Goal: Find specific page/section: Find specific page/section

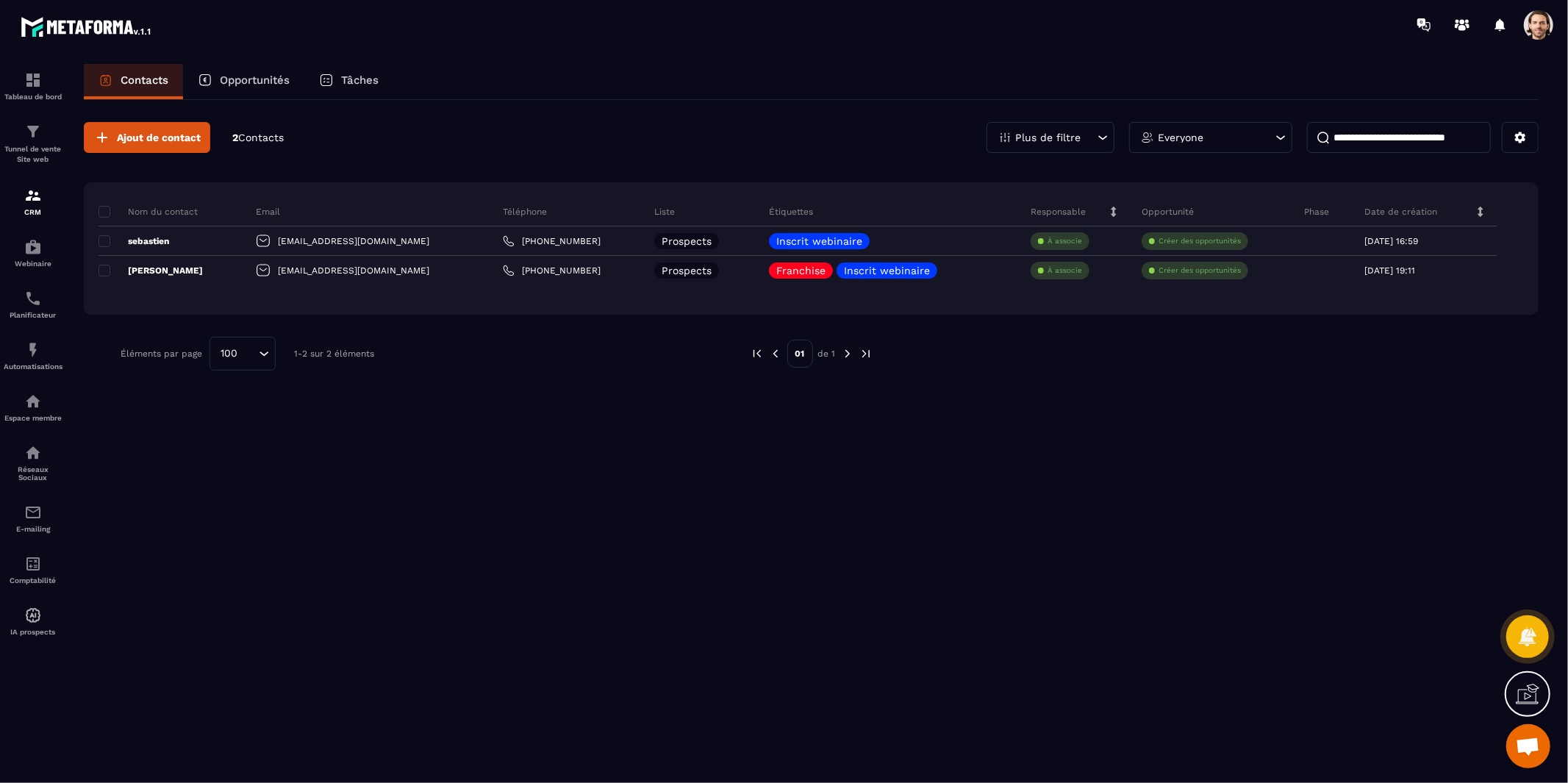
click at [1088, 135] on div "Plus de filtre" at bounding box center [1050, 137] width 128 height 31
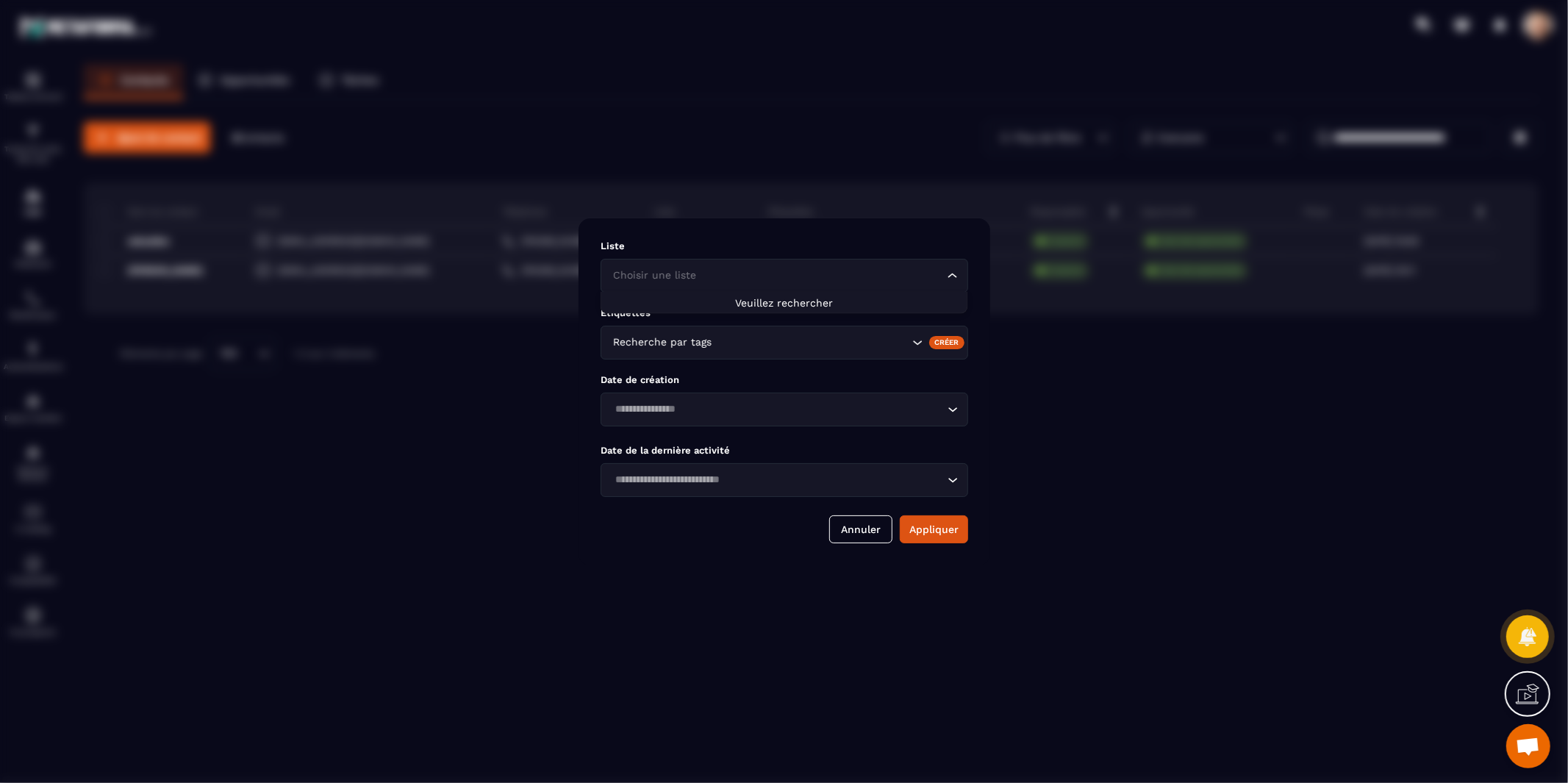
click at [902, 281] on input "Search for option" at bounding box center [777, 276] width 334 height 16
click at [855, 342] on input "Search for option" at bounding box center [811, 342] width 193 height 16
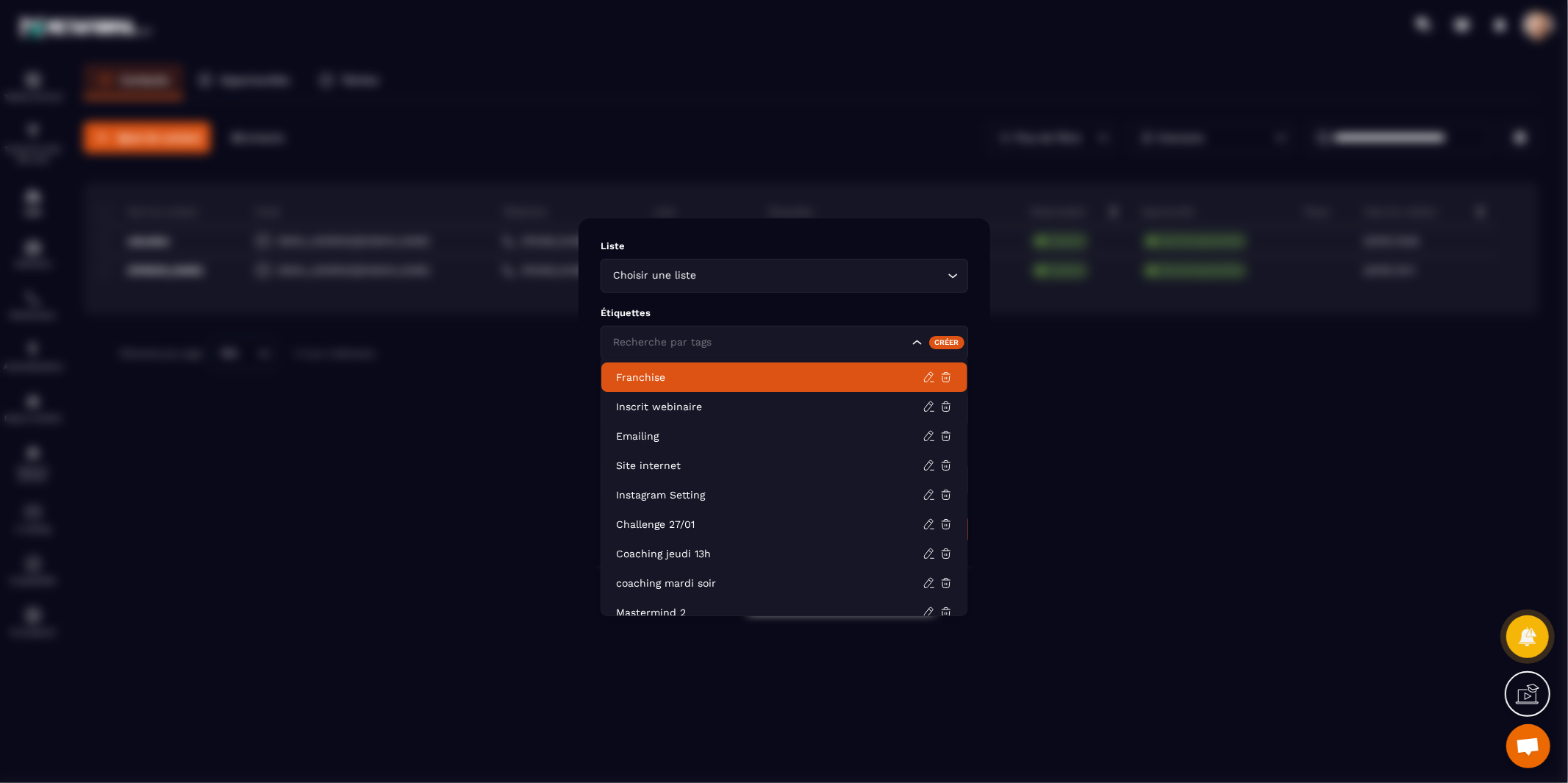
click at [812, 375] on p "Franchise" at bounding box center [769, 377] width 307 height 14
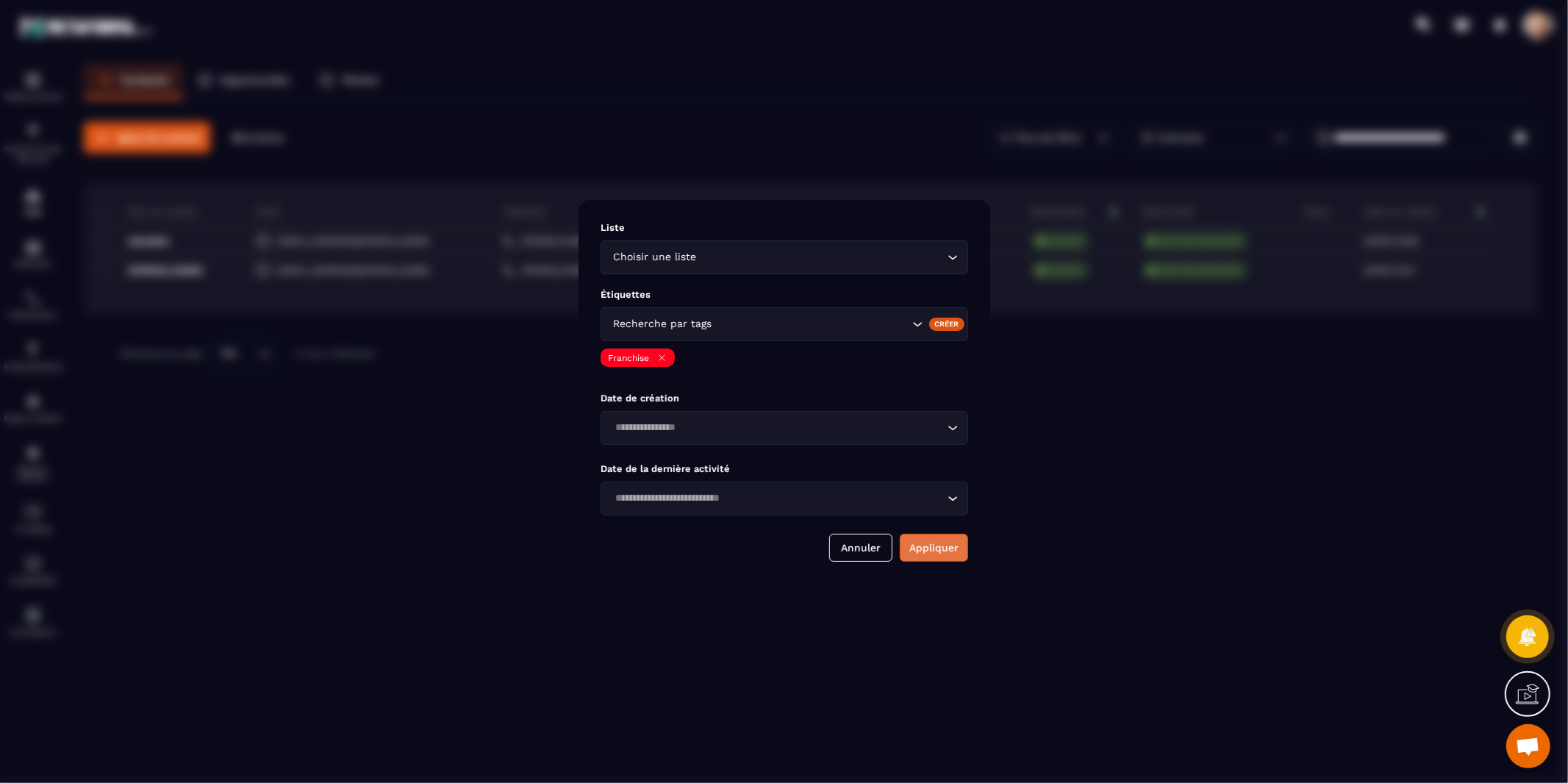
click at [936, 546] on button "Appliquer" at bounding box center [934, 547] width 69 height 28
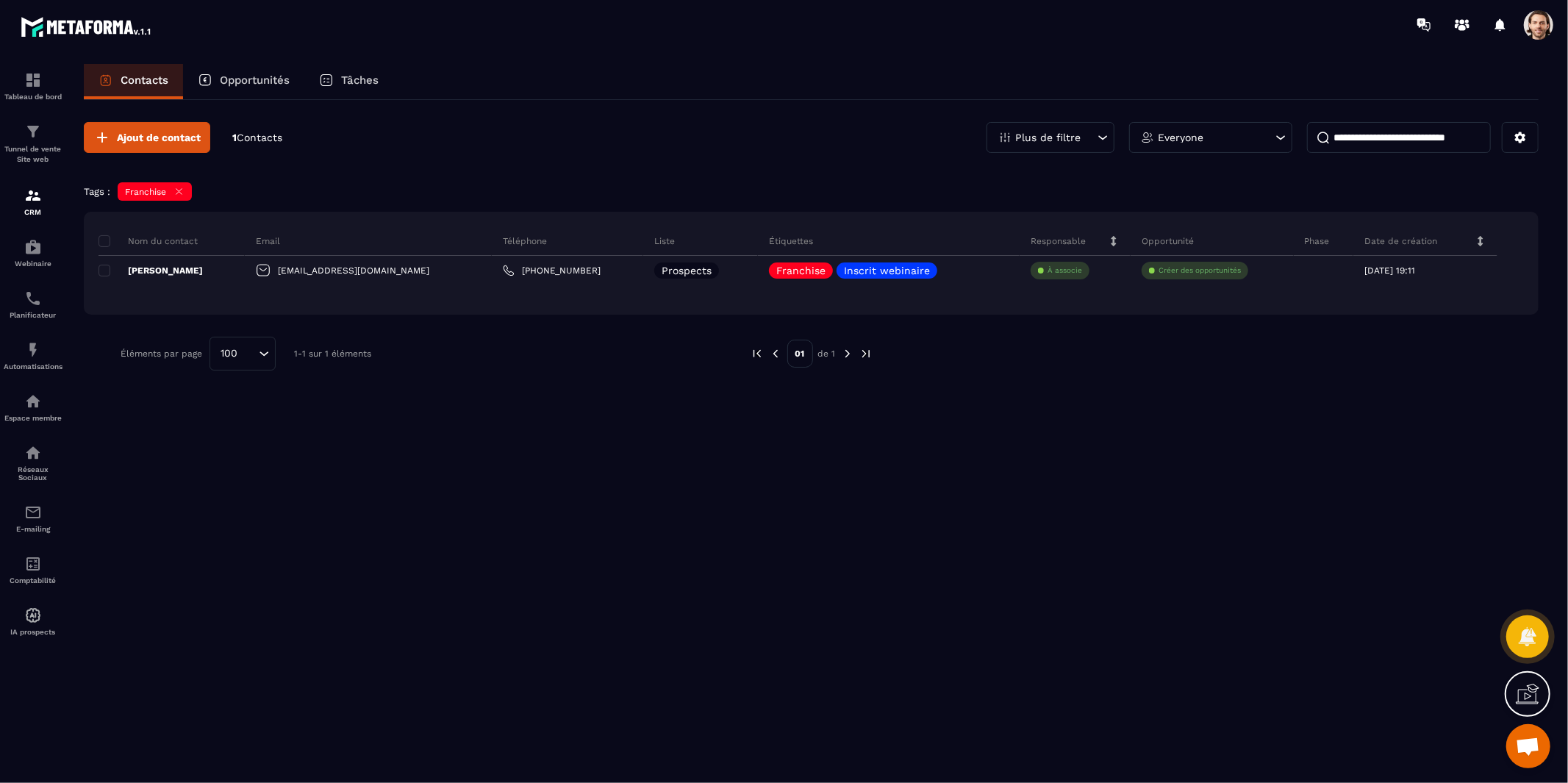
click at [178, 193] on icon at bounding box center [179, 192] width 11 height 11
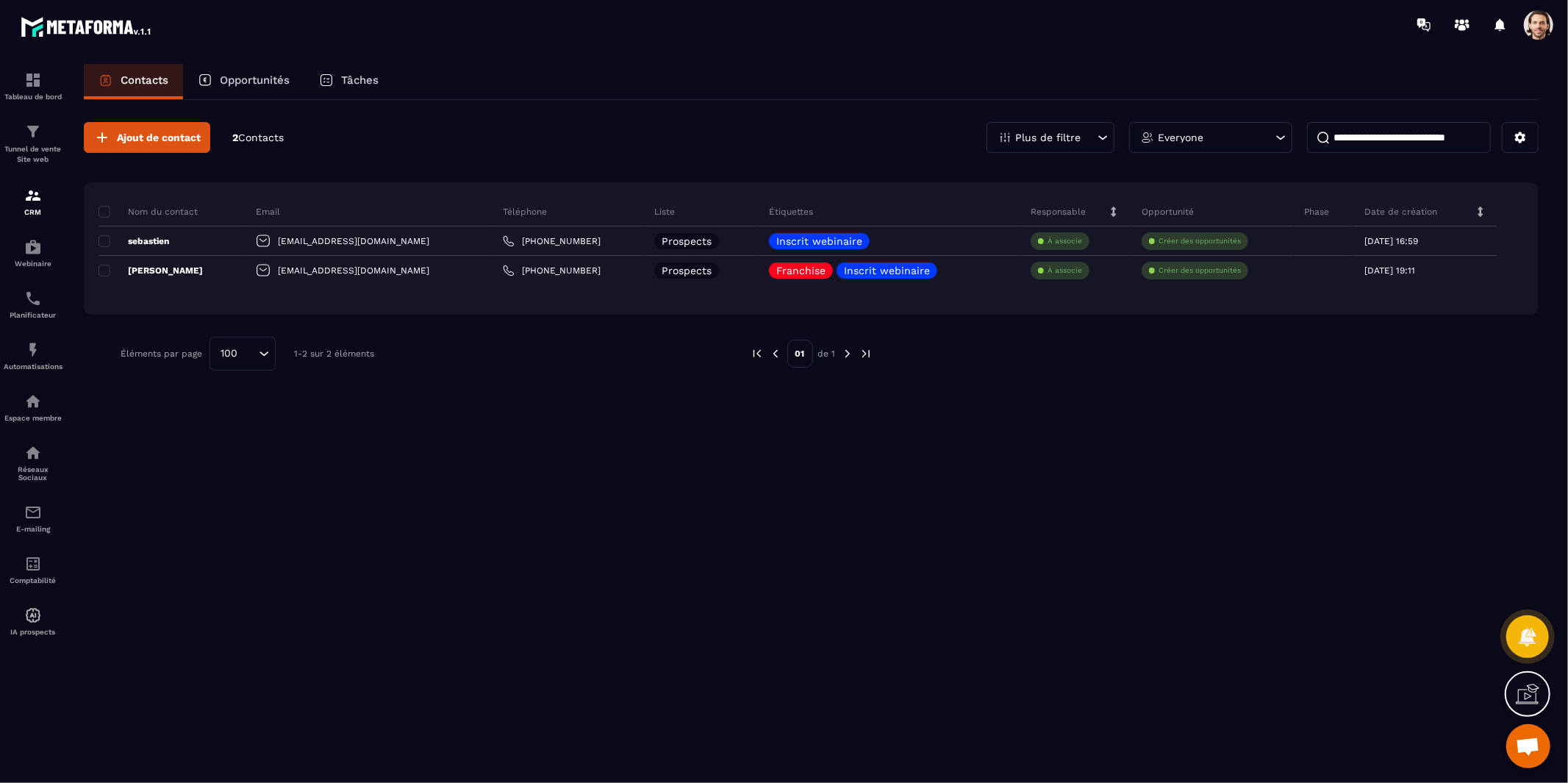
click at [1076, 134] on p "Plus de filtre" at bounding box center [1048, 137] width 66 height 10
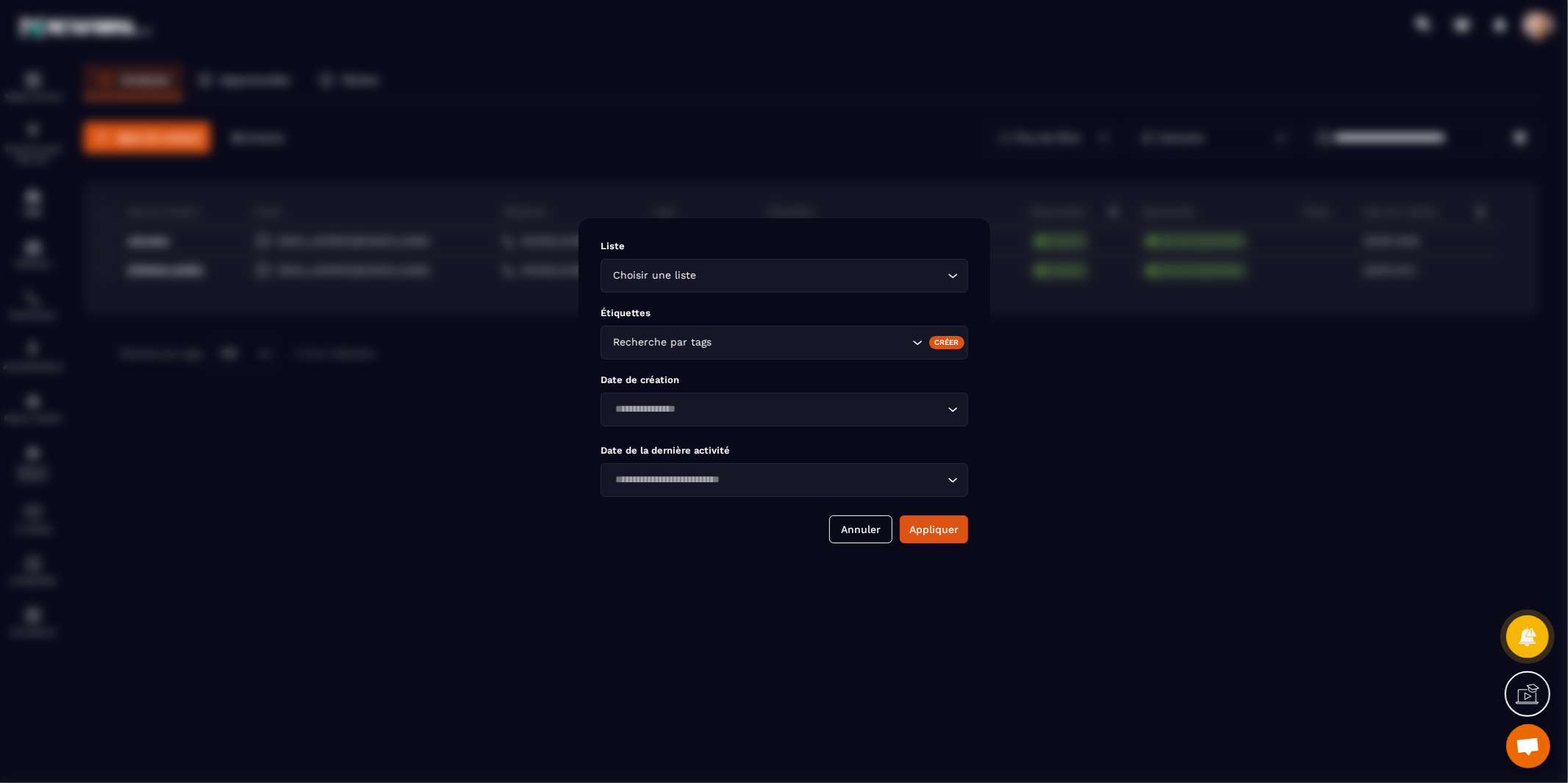
click at [849, 163] on div "Modal window" at bounding box center [784, 391] width 1568 height 783
click at [859, 526] on button "Annuler" at bounding box center [861, 528] width 63 height 28
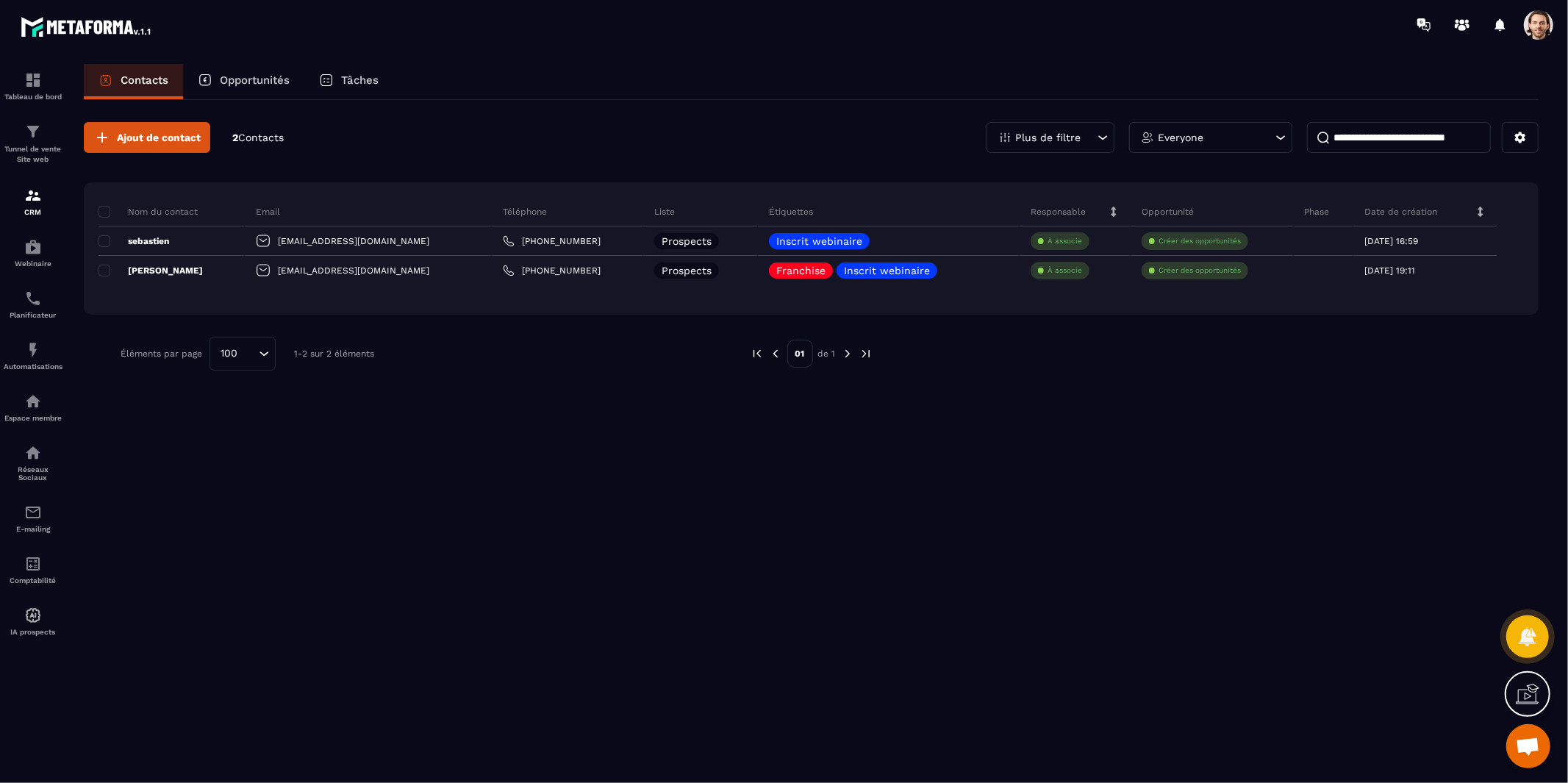
click at [274, 85] on p "Opportunités" at bounding box center [255, 80] width 70 height 13
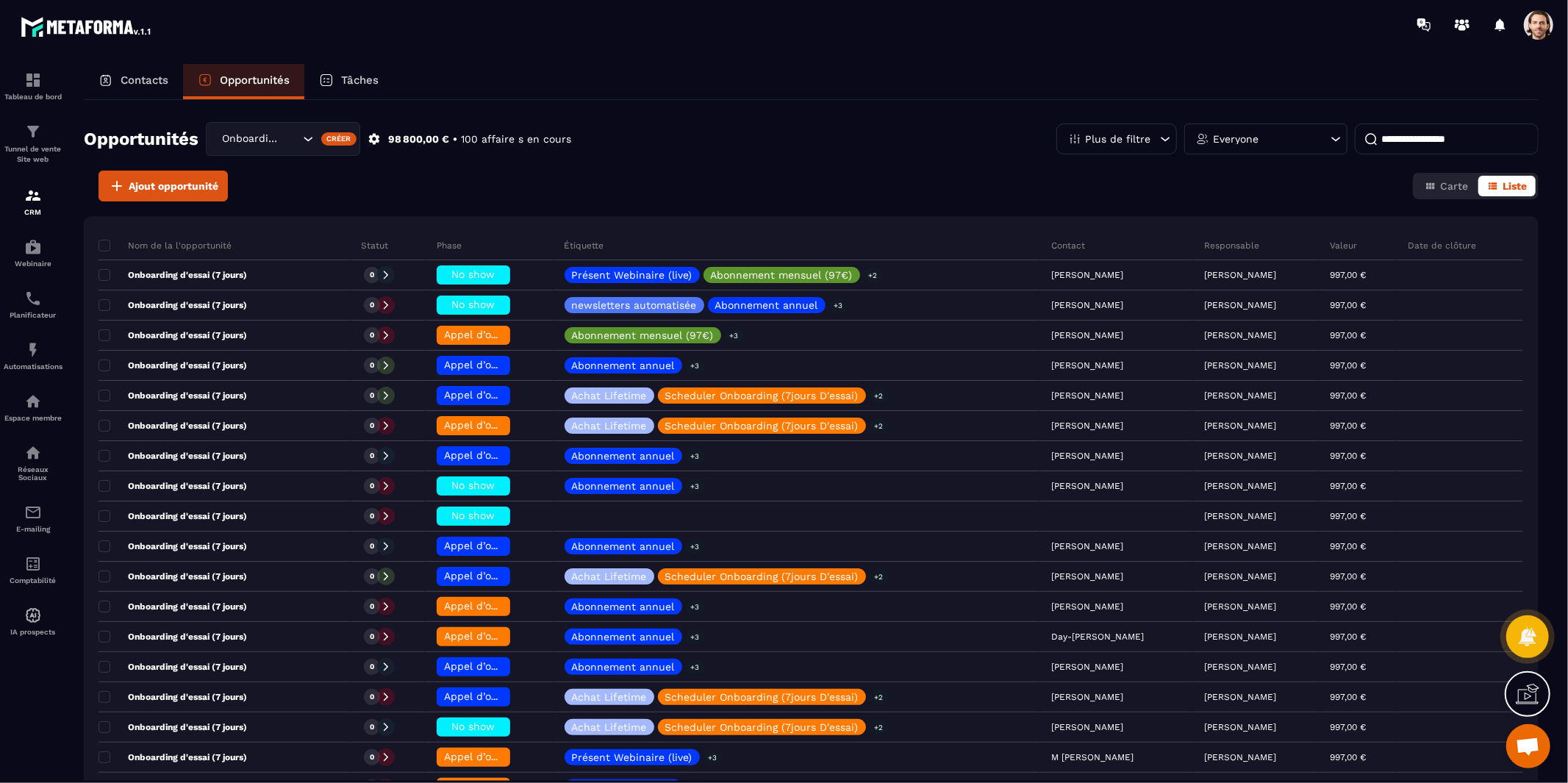
click at [363, 82] on p "Tâches" at bounding box center [359, 80] width 37 height 13
